Goal: Information Seeking & Learning: Compare options

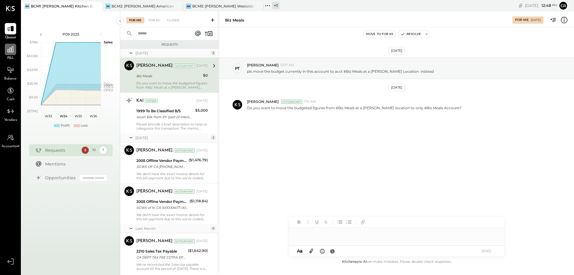
click at [6, 50] on div at bounding box center [10, 49] width 11 height 11
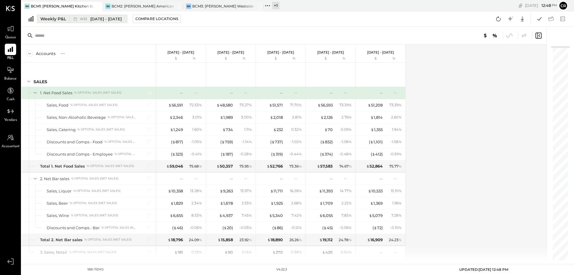
click at [61, 19] on div "Weekly P&L" at bounding box center [53, 19] width 26 height 6
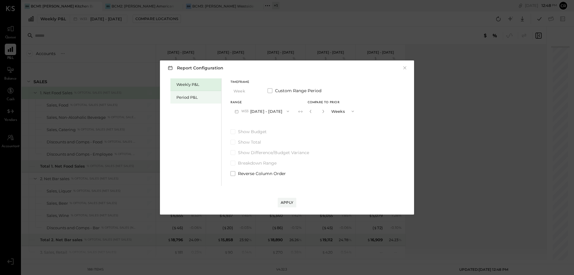
click at [197, 97] on div "Period P&L" at bounding box center [197, 97] width 42 height 6
click at [270, 113] on button "P09 [DATE] - [DATE]" at bounding box center [261, 111] width 62 height 11
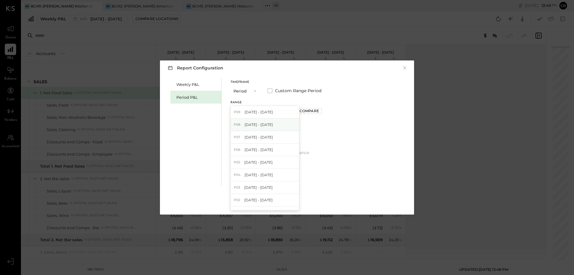
click at [266, 125] on span "[DATE] - [DATE]" at bounding box center [259, 124] width 28 height 5
click at [233, 131] on span at bounding box center [232, 131] width 5 height 5
click at [286, 200] on div "Apply" at bounding box center [287, 202] width 13 height 5
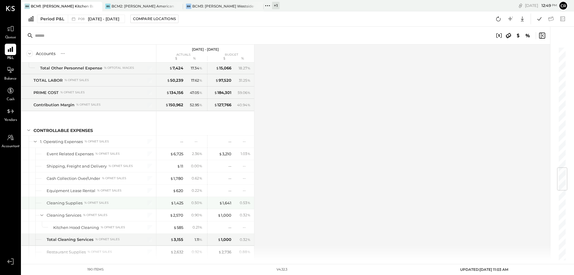
scroll to position [1046, 0]
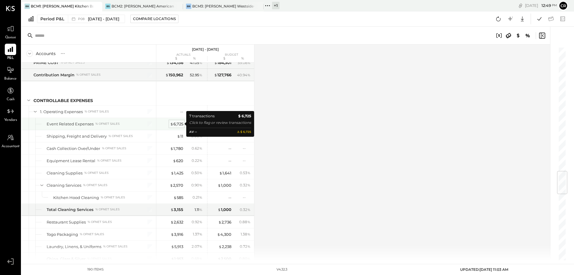
click at [175, 125] on div "$ 6,725" at bounding box center [176, 124] width 13 height 6
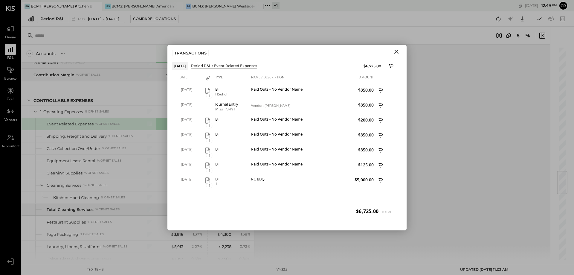
click at [397, 51] on icon "Close" at bounding box center [396, 52] width 4 height 4
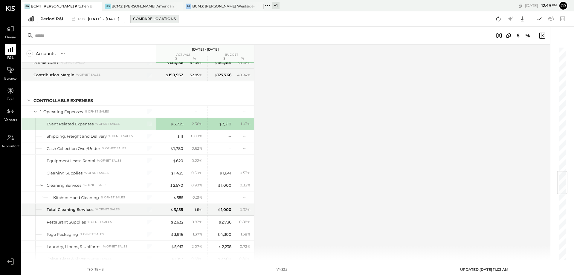
click at [152, 20] on div "Compare Locations" at bounding box center [154, 18] width 43 height 5
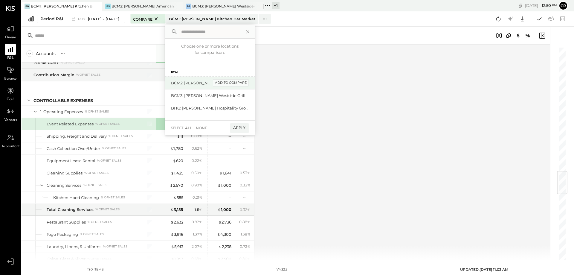
click at [242, 84] on div "add to compare" at bounding box center [231, 82] width 36 height 7
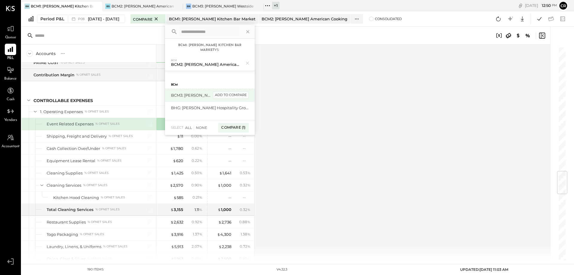
click at [240, 94] on div "add to compare" at bounding box center [231, 94] width 36 height 7
click at [238, 131] on div "Compare (2)" at bounding box center [232, 130] width 31 height 10
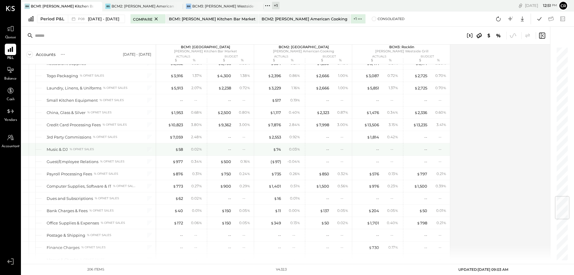
scroll to position [1226, 0]
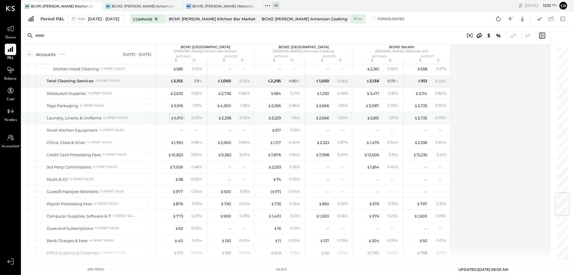
click at [178, 116] on div "$ 5,913" at bounding box center [177, 118] width 12 height 6
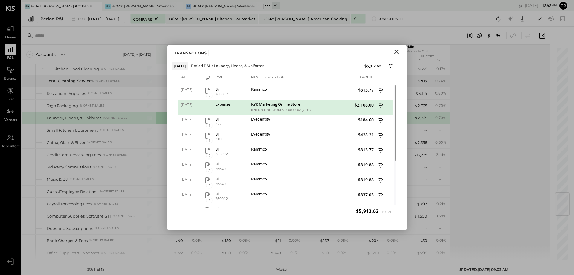
click at [398, 53] on icon "Close" at bounding box center [396, 51] width 7 height 7
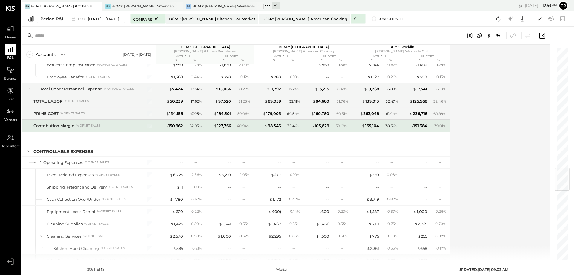
scroll to position [1016, 0]
